Goal: Task Accomplishment & Management: Use online tool/utility

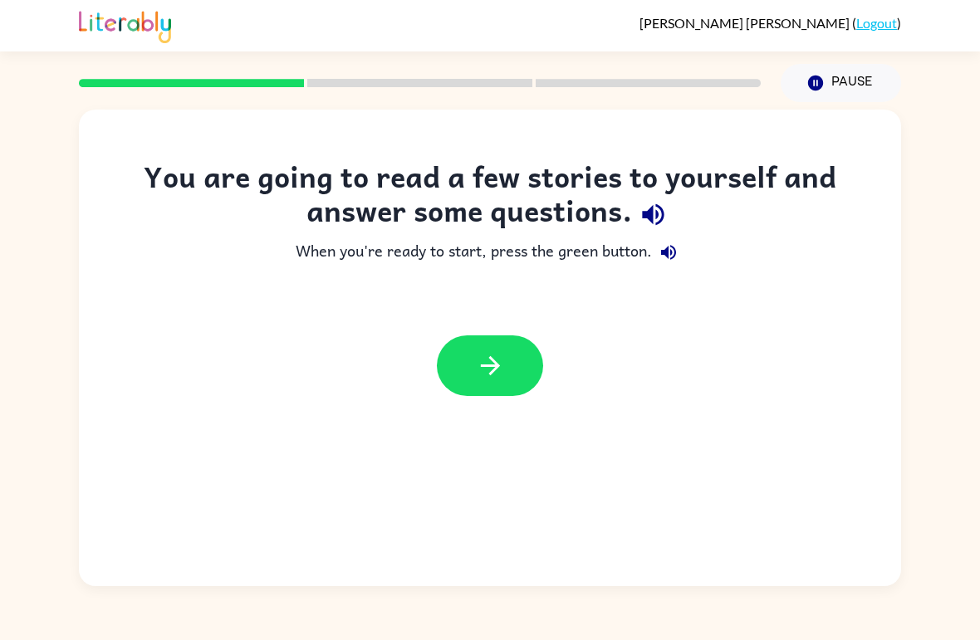
click at [482, 370] on icon "button" at bounding box center [490, 365] width 29 height 29
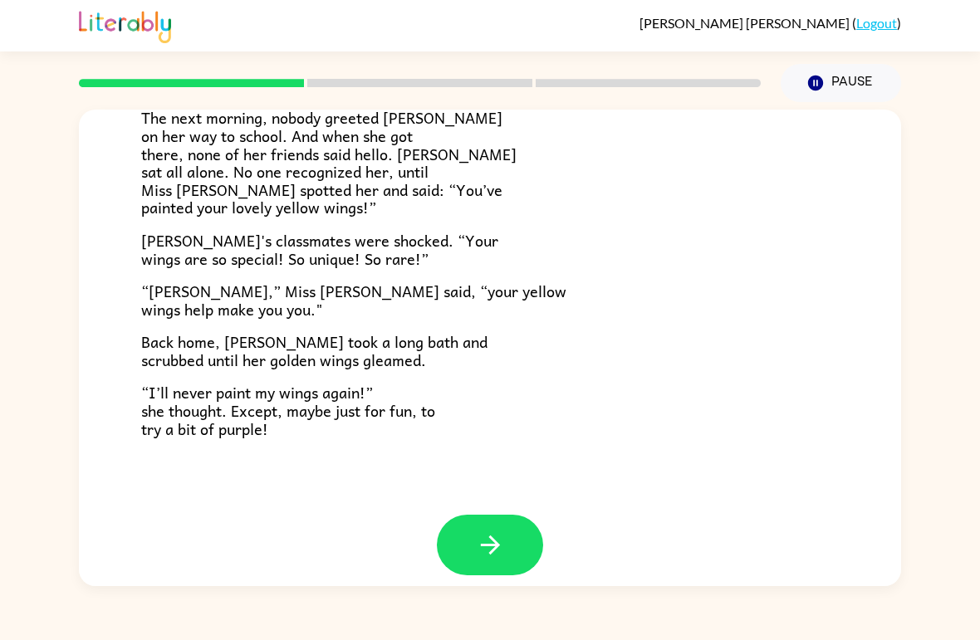
scroll to position [447, 0]
click at [487, 516] on button "button" at bounding box center [490, 546] width 106 height 61
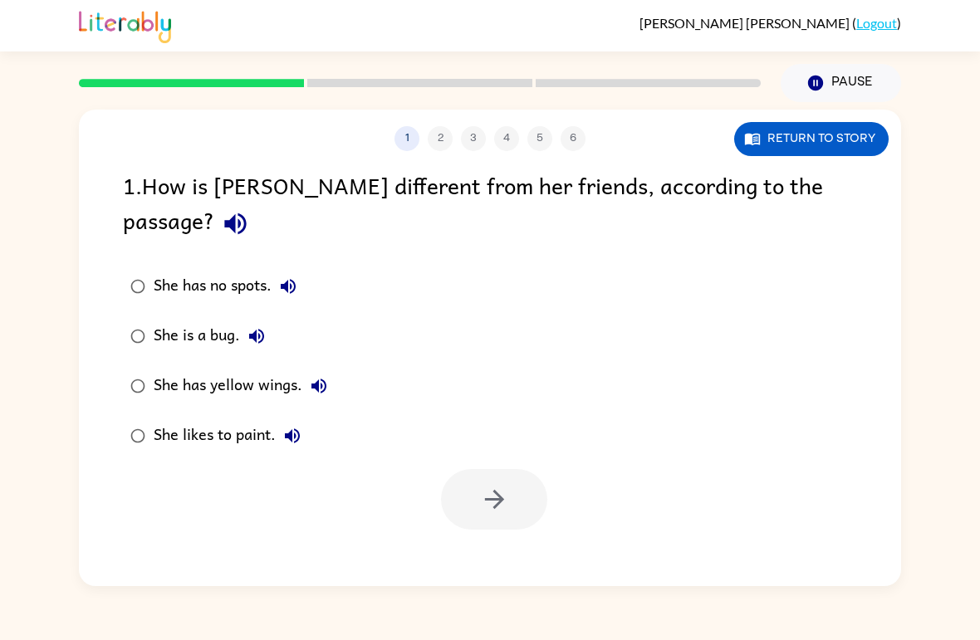
scroll to position [0, 0]
click at [271, 370] on div "She has yellow wings." at bounding box center [245, 386] width 182 height 33
click at [497, 485] on icon "button" at bounding box center [494, 499] width 29 height 29
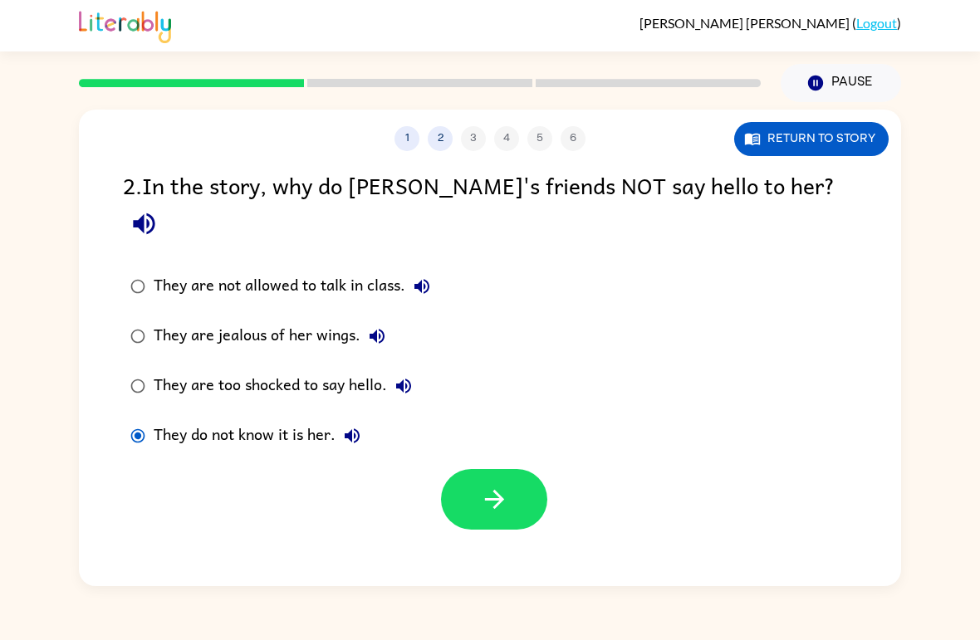
click at [519, 469] on button "button" at bounding box center [494, 499] width 106 height 61
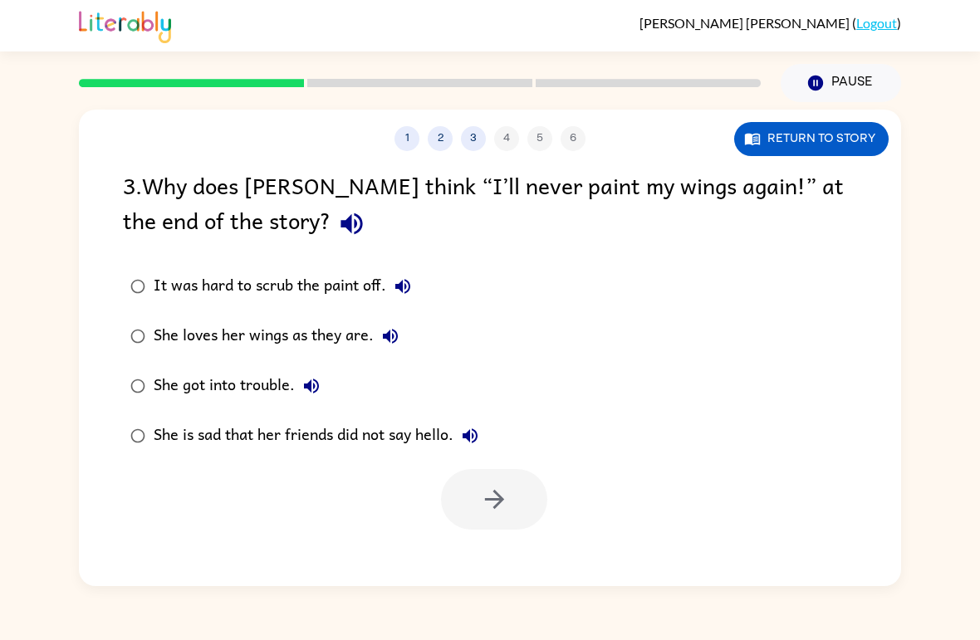
click at [245, 336] on div "She loves her wings as they are." at bounding box center [280, 336] width 253 height 33
click at [498, 513] on icon "button" at bounding box center [494, 499] width 29 height 29
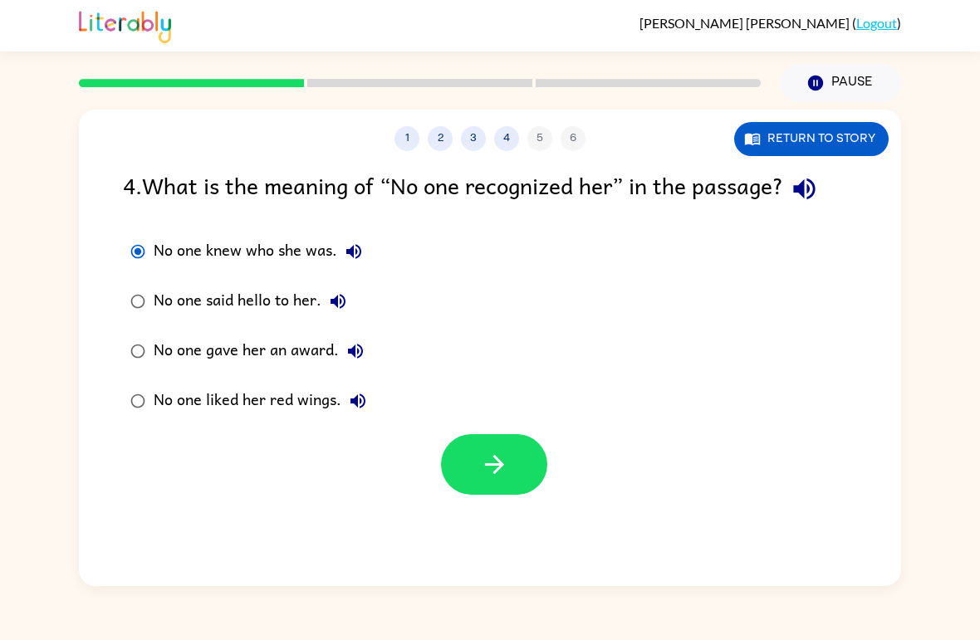
click at [518, 466] on button "button" at bounding box center [494, 464] width 106 height 61
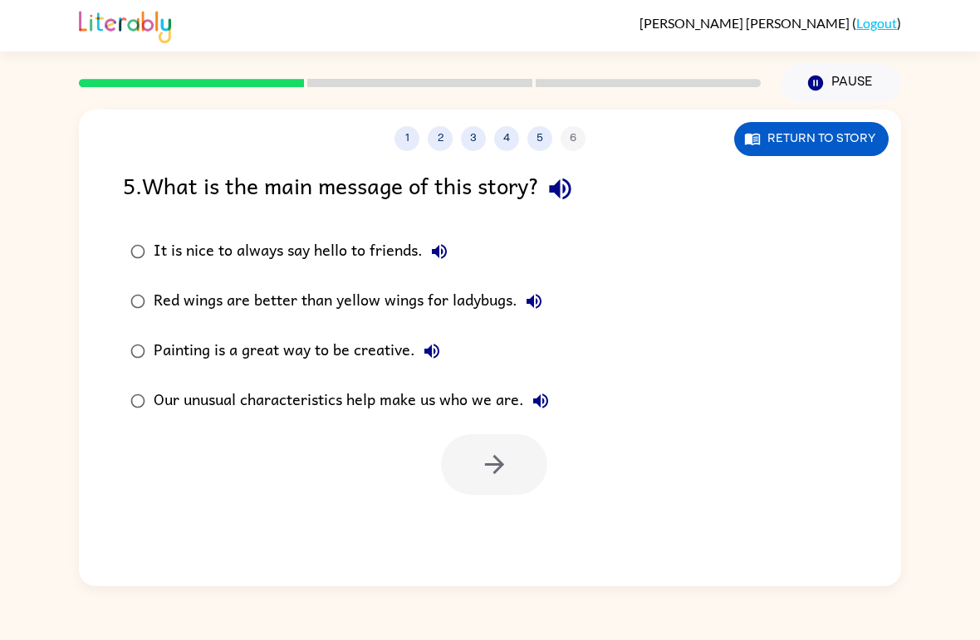
click at [802, 150] on button "Return to story" at bounding box center [811, 139] width 155 height 34
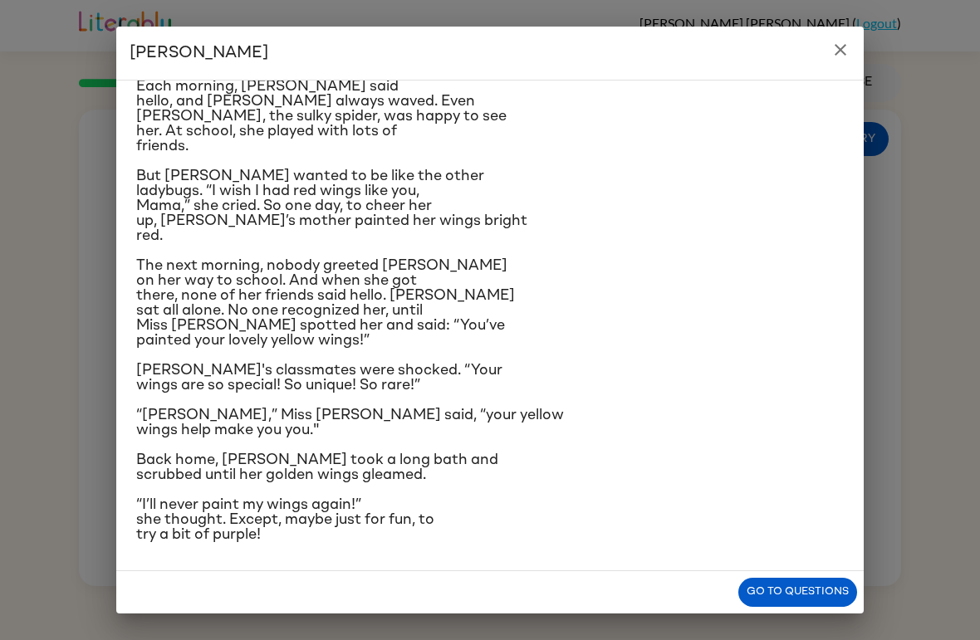
scroll to position [288, 0]
click at [818, 596] on button "Go to questions" at bounding box center [798, 592] width 119 height 29
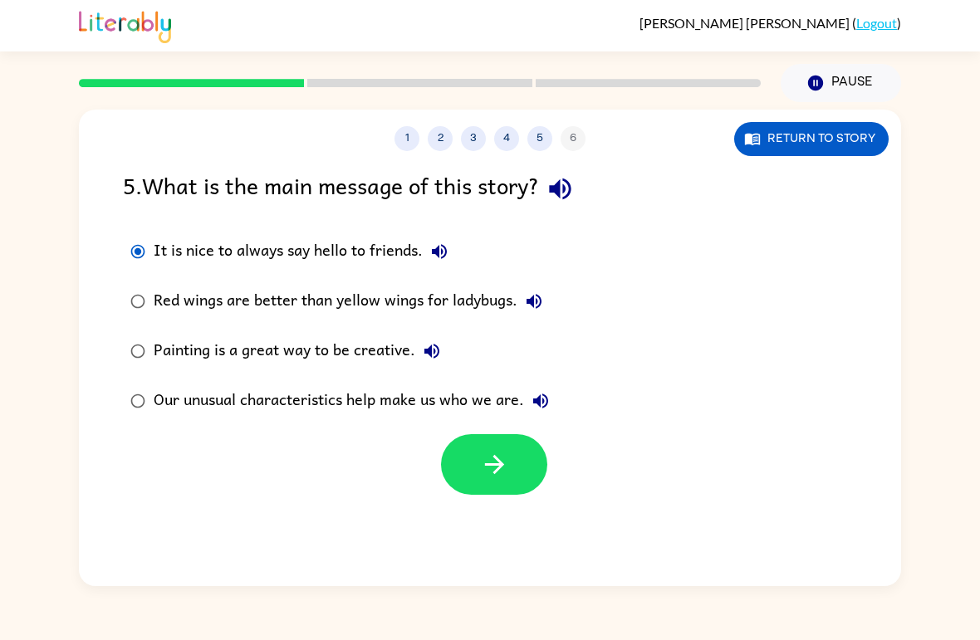
click at [515, 464] on button "button" at bounding box center [494, 464] width 106 height 61
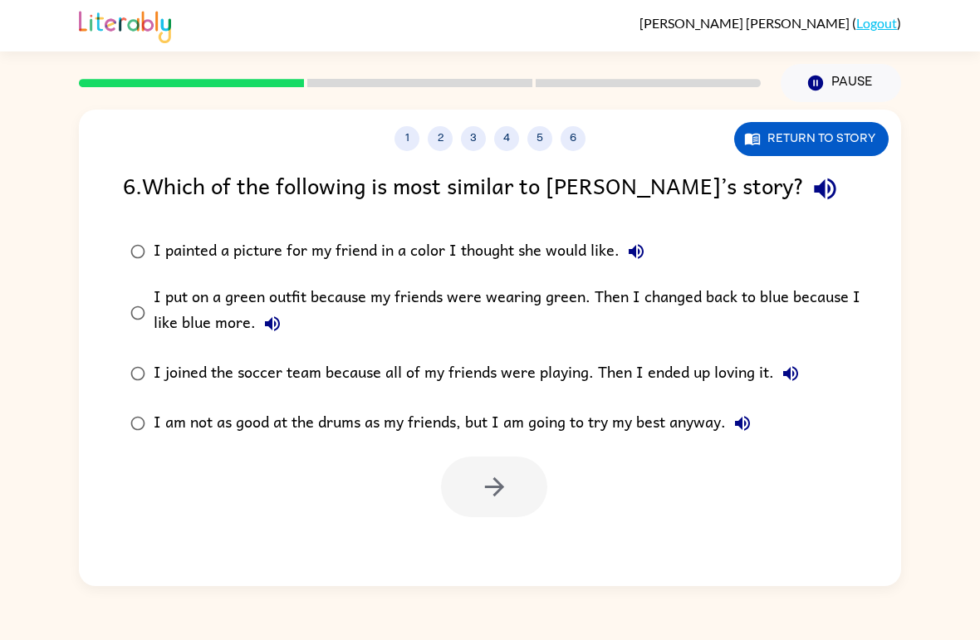
click at [409, 140] on button "1" at bounding box center [407, 138] width 25 height 25
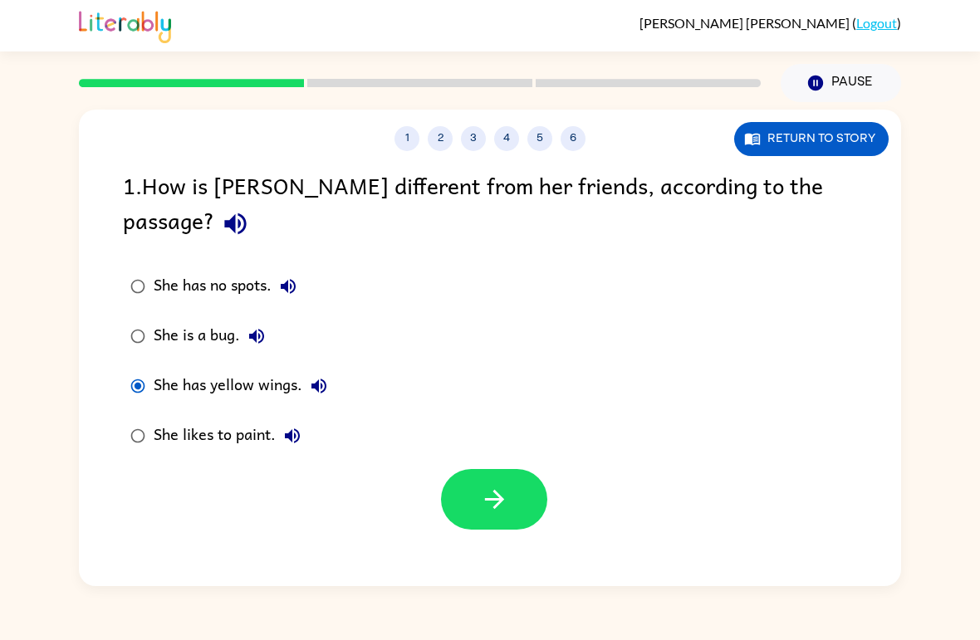
click at [464, 133] on button "3" at bounding box center [473, 138] width 25 height 25
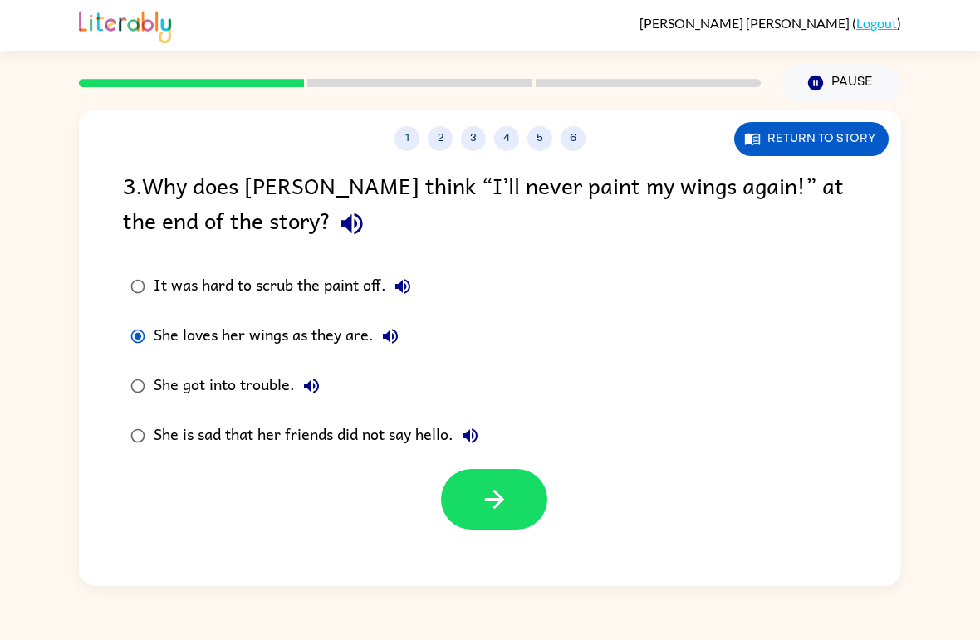
click at [537, 130] on button "5" at bounding box center [540, 138] width 25 height 25
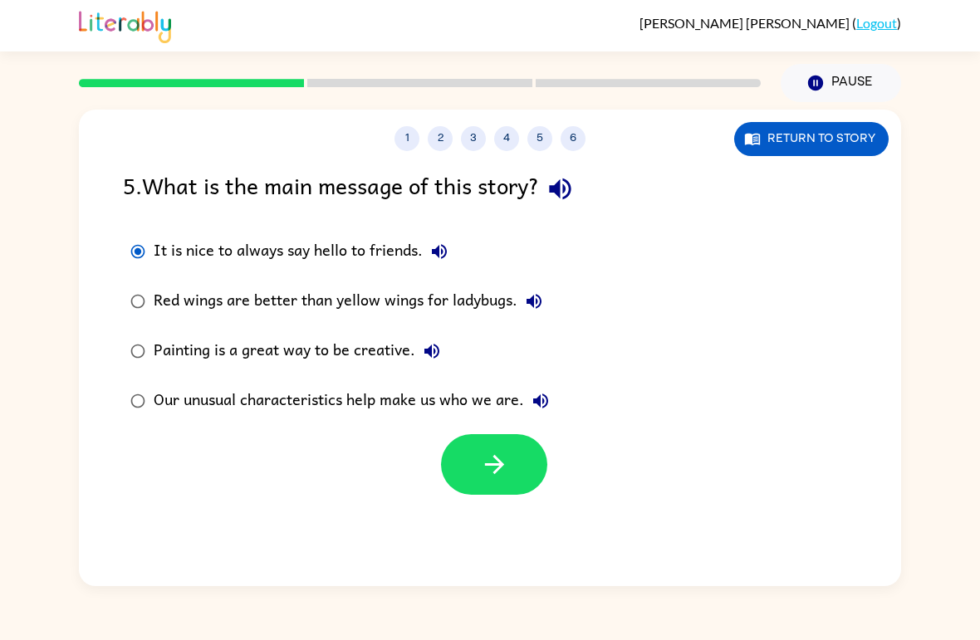
click at [534, 127] on div "1 2 3 4 5 6" at bounding box center [490, 138] width 822 height 25
click at [568, 149] on button "6" at bounding box center [573, 138] width 25 height 25
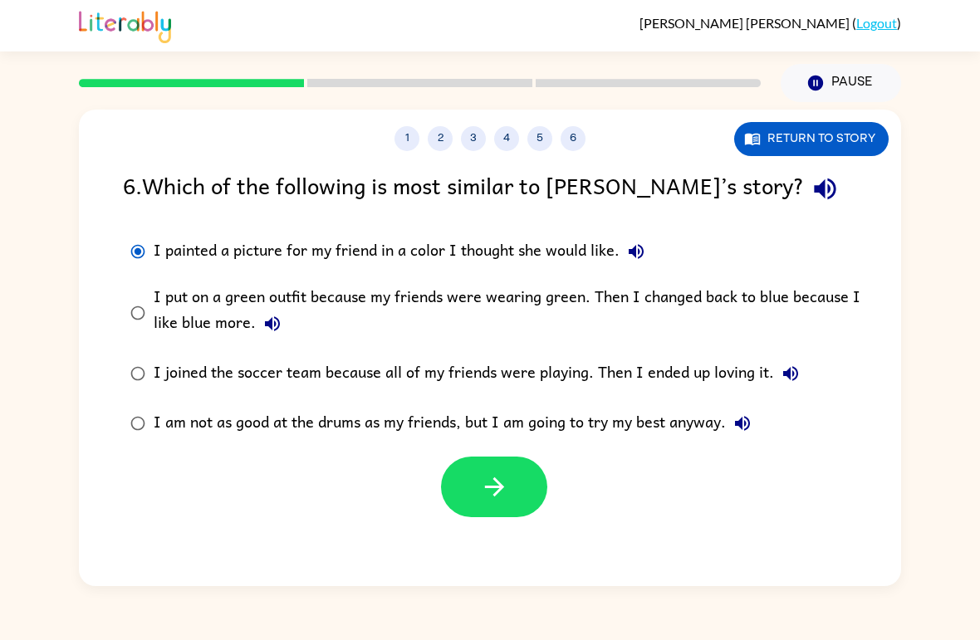
click at [498, 479] on icon "button" at bounding box center [494, 487] width 29 height 29
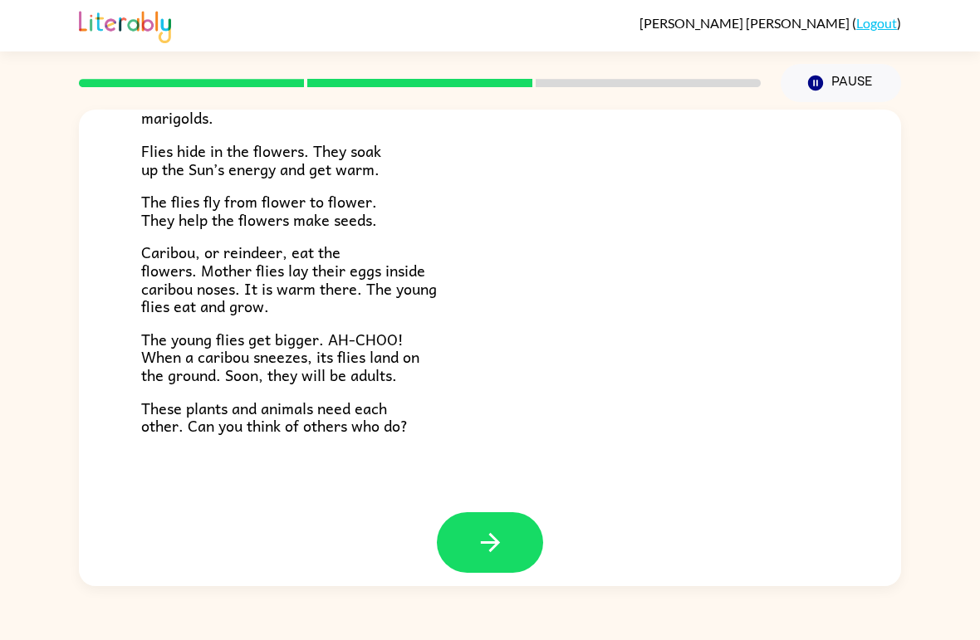
scroll to position [327, 0]
click at [500, 534] on icon "button" at bounding box center [490, 543] width 29 height 29
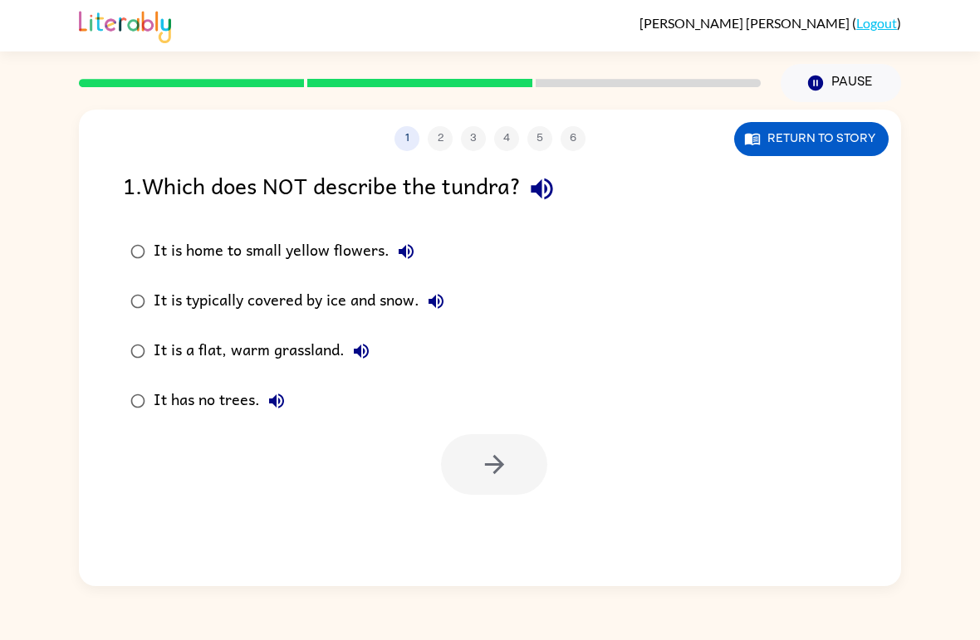
scroll to position [0, 0]
click at [506, 474] on icon "button" at bounding box center [494, 464] width 29 height 29
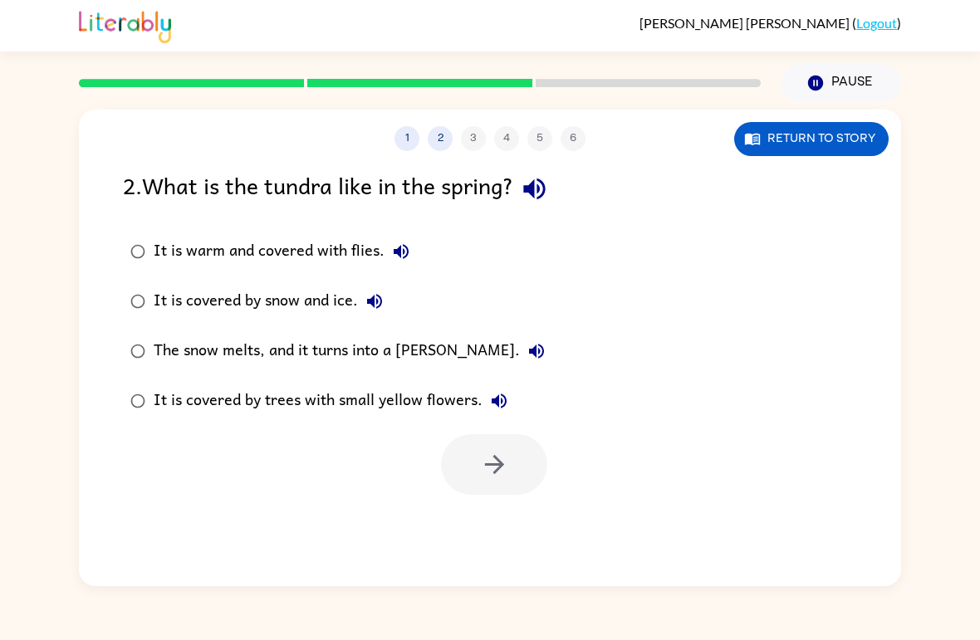
click at [171, 395] on div "It is covered by trees with small yellow flowers." at bounding box center [335, 401] width 362 height 33
click at [490, 479] on icon "button" at bounding box center [494, 464] width 29 height 29
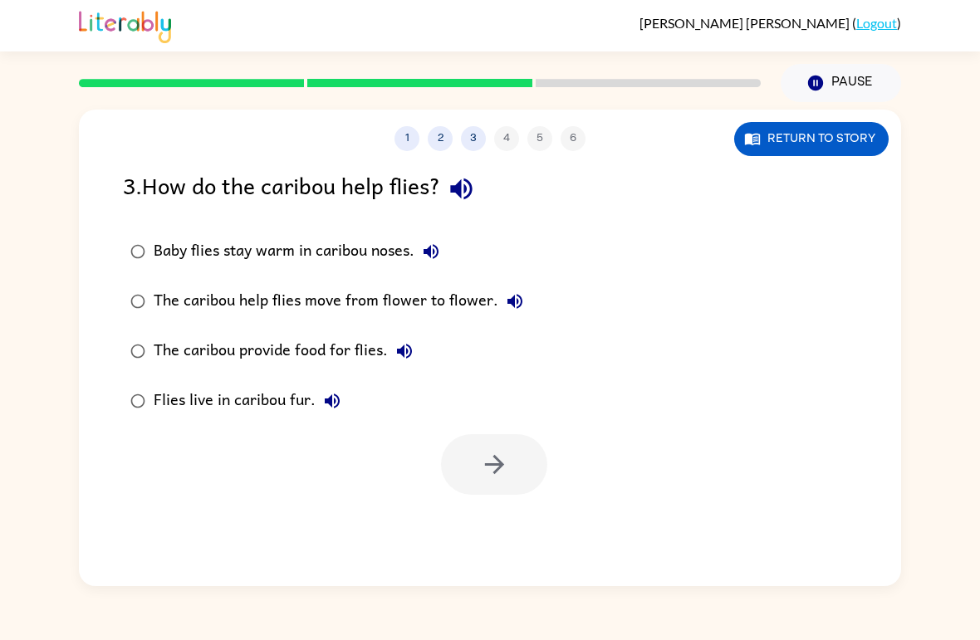
click at [223, 413] on div "Flies live in caribou fur." at bounding box center [251, 401] width 195 height 33
click at [517, 468] on button "button" at bounding box center [494, 464] width 106 height 61
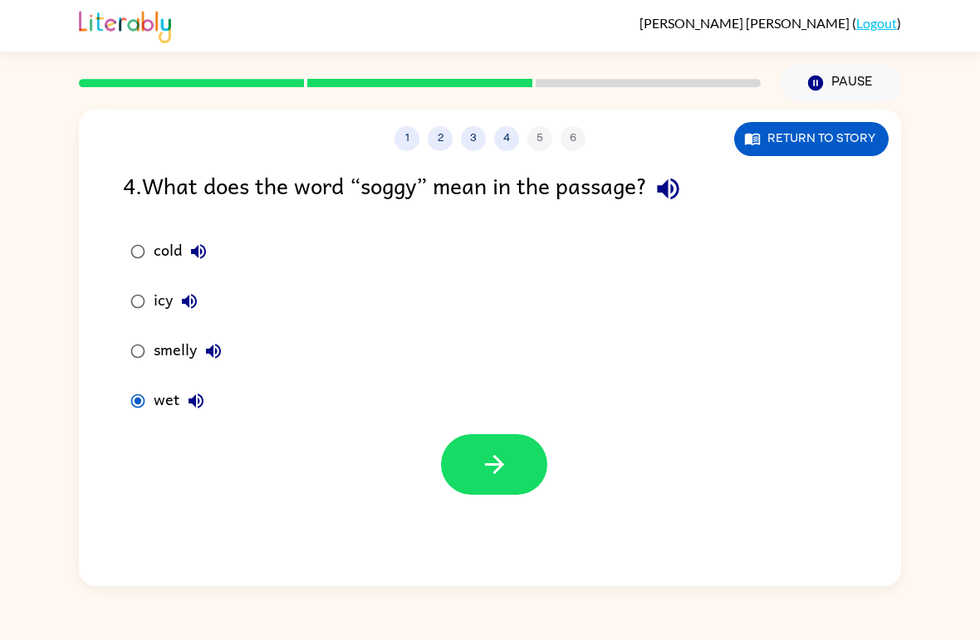
click at [503, 462] on icon "button" at bounding box center [494, 464] width 29 height 29
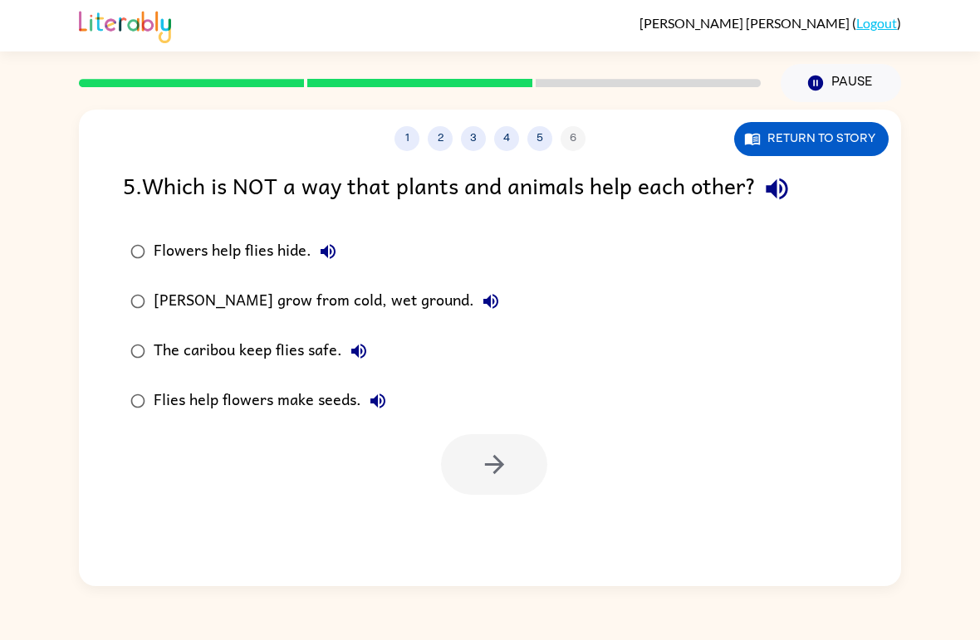
click at [163, 403] on div "Flies help flowers make seeds." at bounding box center [274, 401] width 241 height 33
click at [499, 468] on icon "button" at bounding box center [493, 464] width 19 height 19
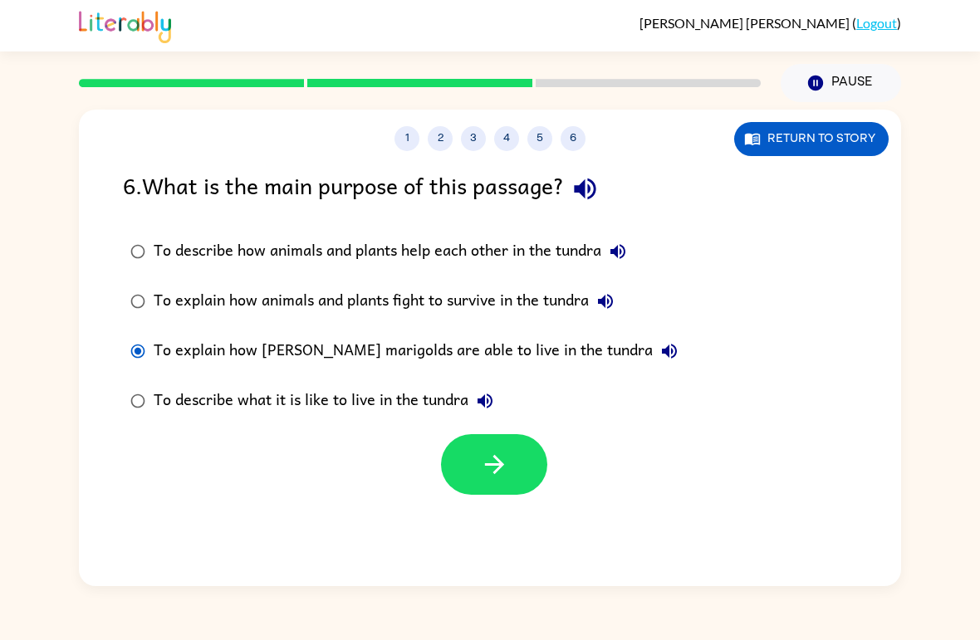
click at [498, 474] on icon "button" at bounding box center [494, 464] width 29 height 29
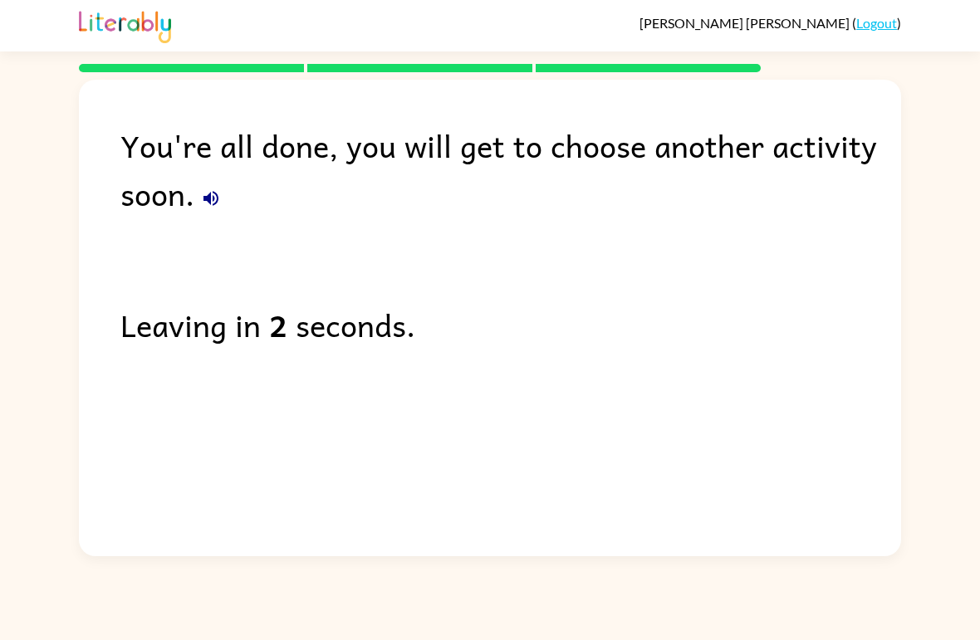
click at [730, 380] on div "You're all done, you will get to choose another activity soon. Leaving in 2 sec…" at bounding box center [490, 314] width 822 height 469
